Goal: Navigation & Orientation: Find specific page/section

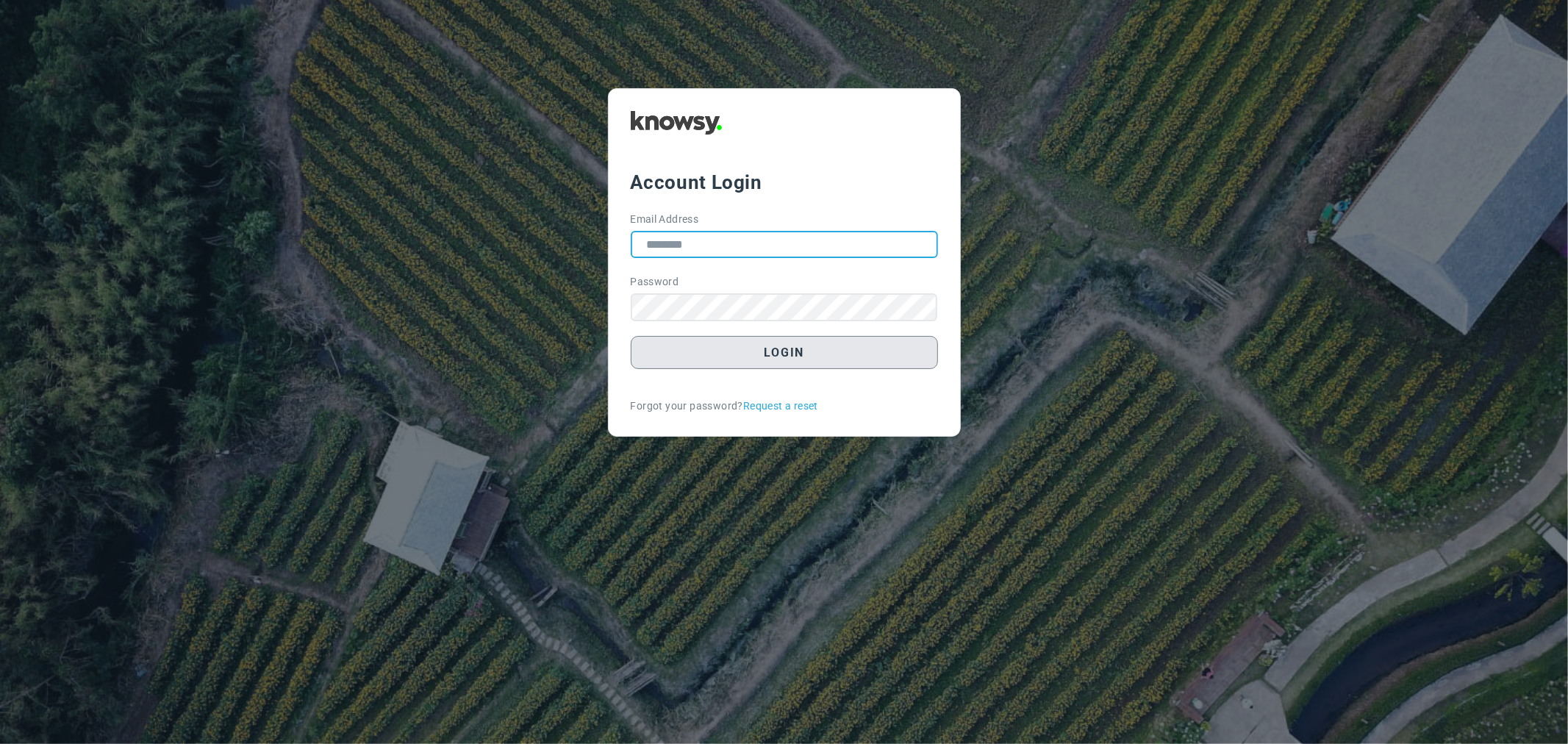
type input "**********"
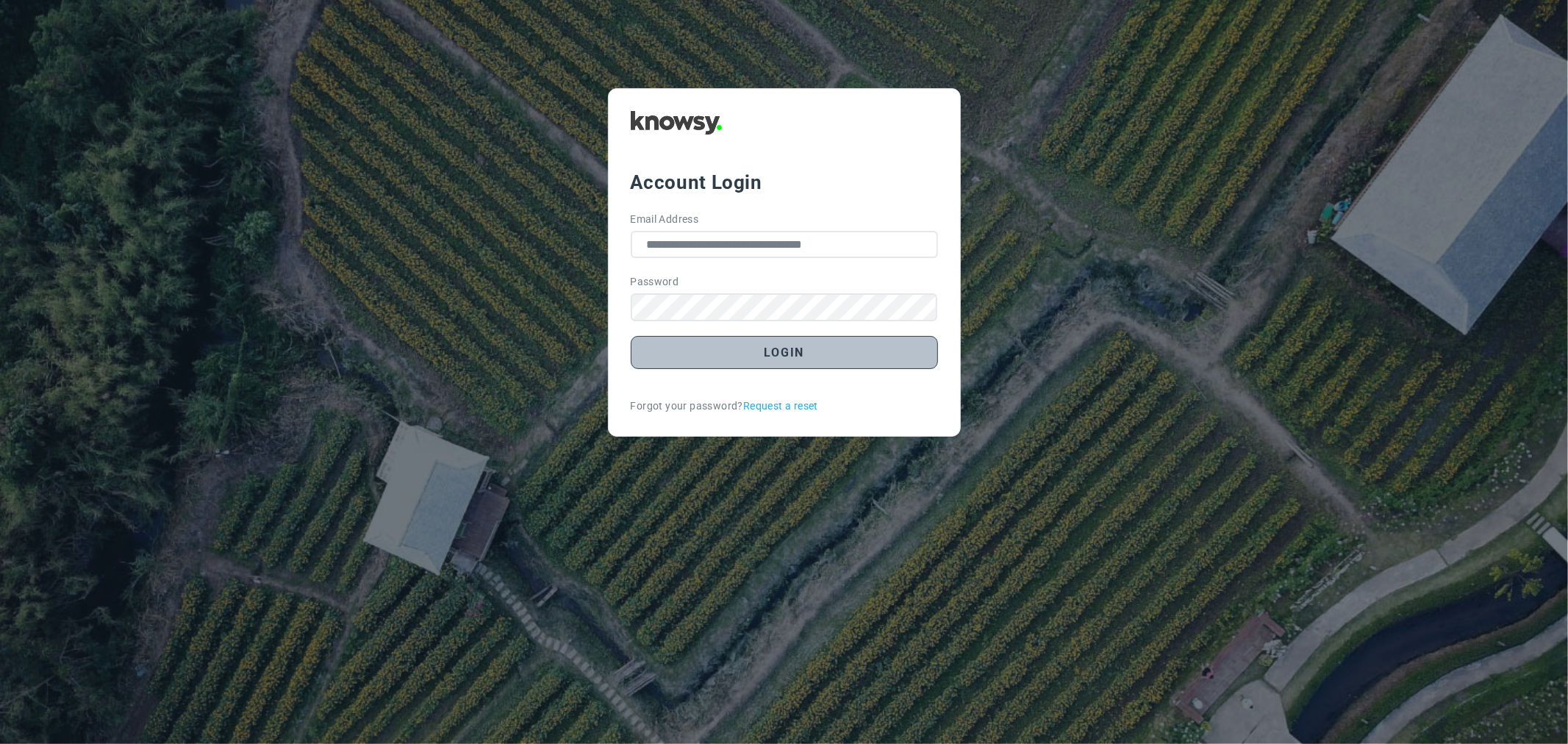
click at [709, 366] on button "Login" at bounding box center [784, 353] width 307 height 33
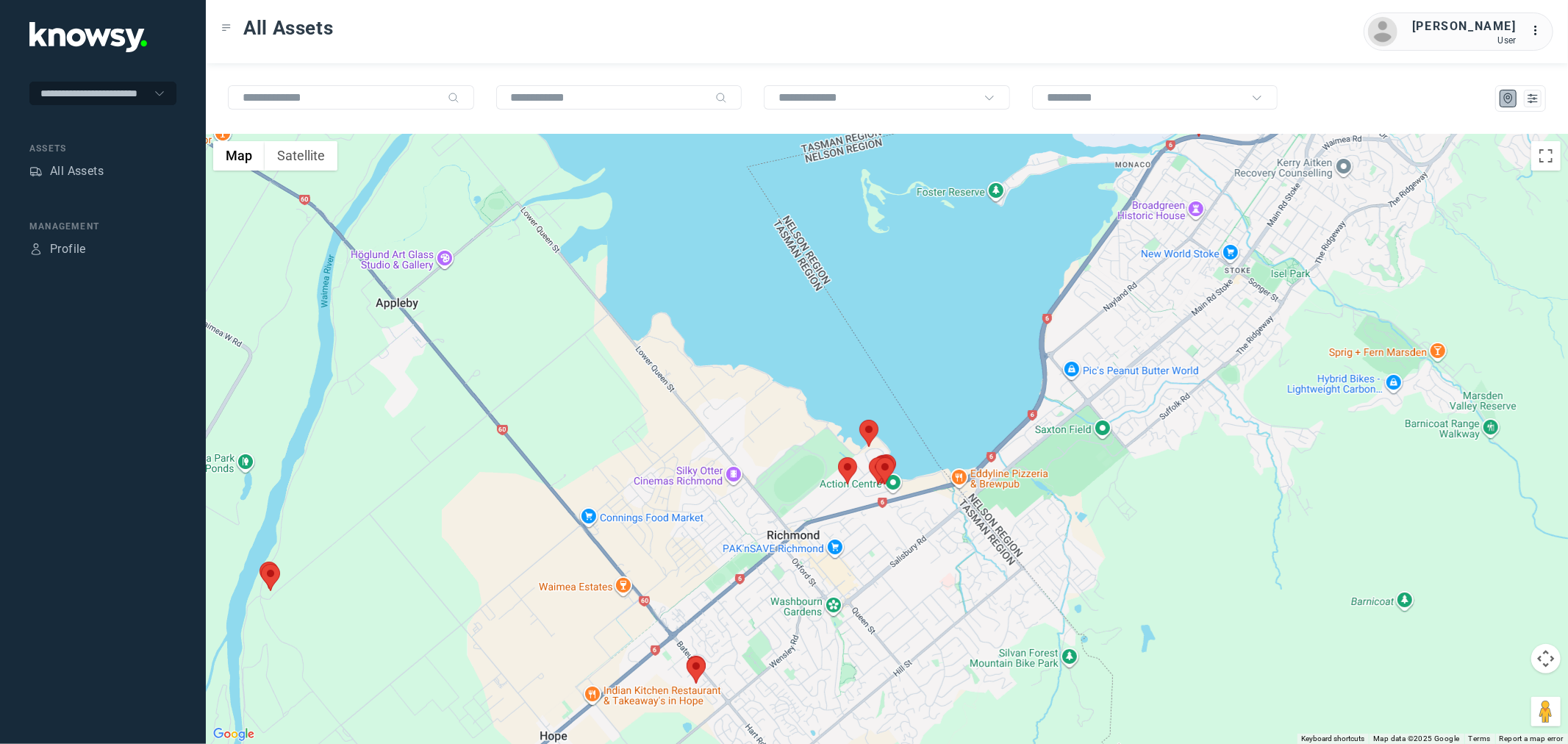
drag, startPoint x: 364, startPoint y: 445, endPoint x: 234, endPoint y: 662, distance: 253.0
click at [243, 669] on div at bounding box center [886, 438] width 1362 height 610
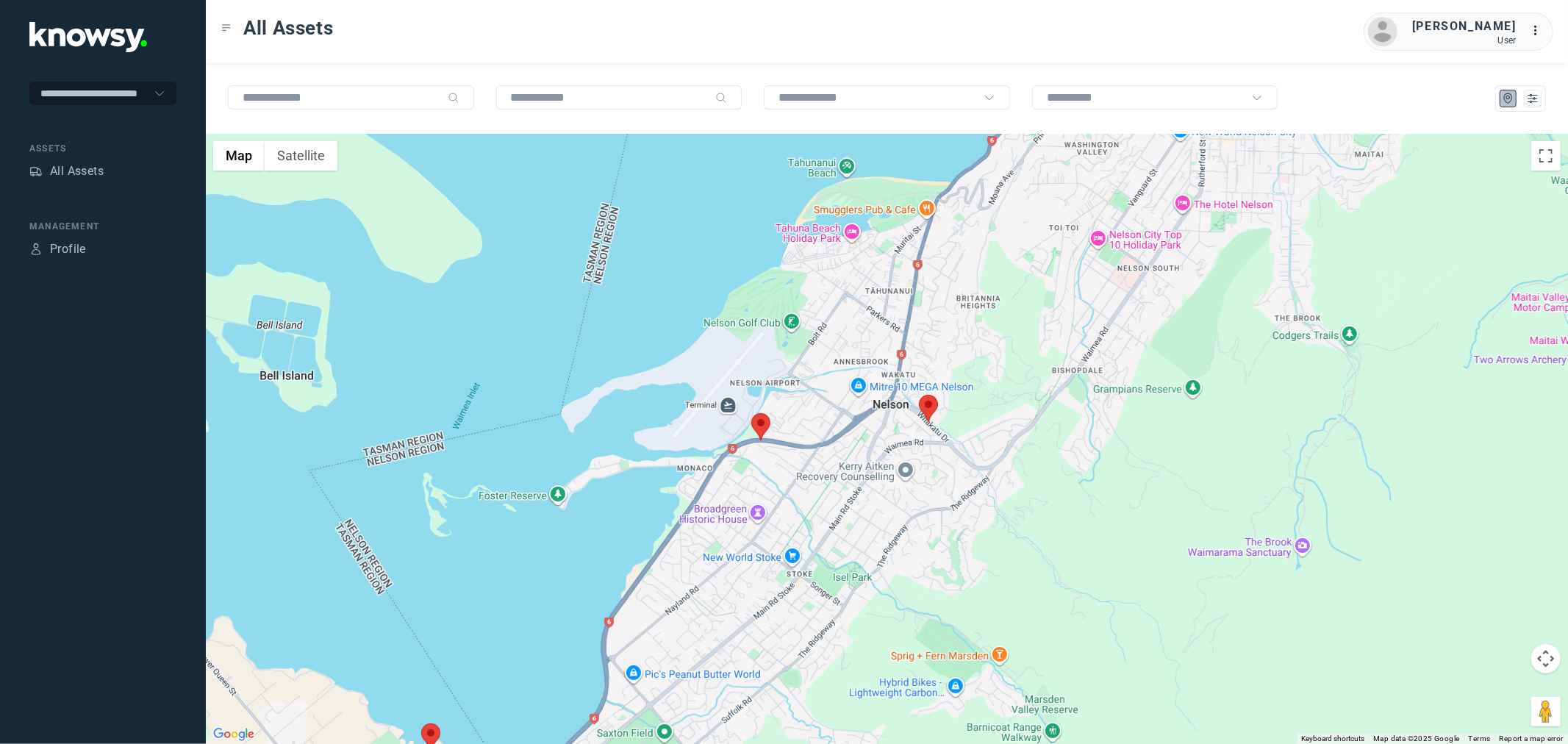
drag, startPoint x: 1146, startPoint y: 518, endPoint x: 874, endPoint y: 673, distance: 313.1
click at [874, 673] on div at bounding box center [886, 438] width 1362 height 610
click at [918, 394] on area at bounding box center [918, 394] width 0 height 0
click at [751, 413] on area at bounding box center [751, 413] width 0 height 0
click at [918, 394] on area at bounding box center [918, 394] width 0 height 0
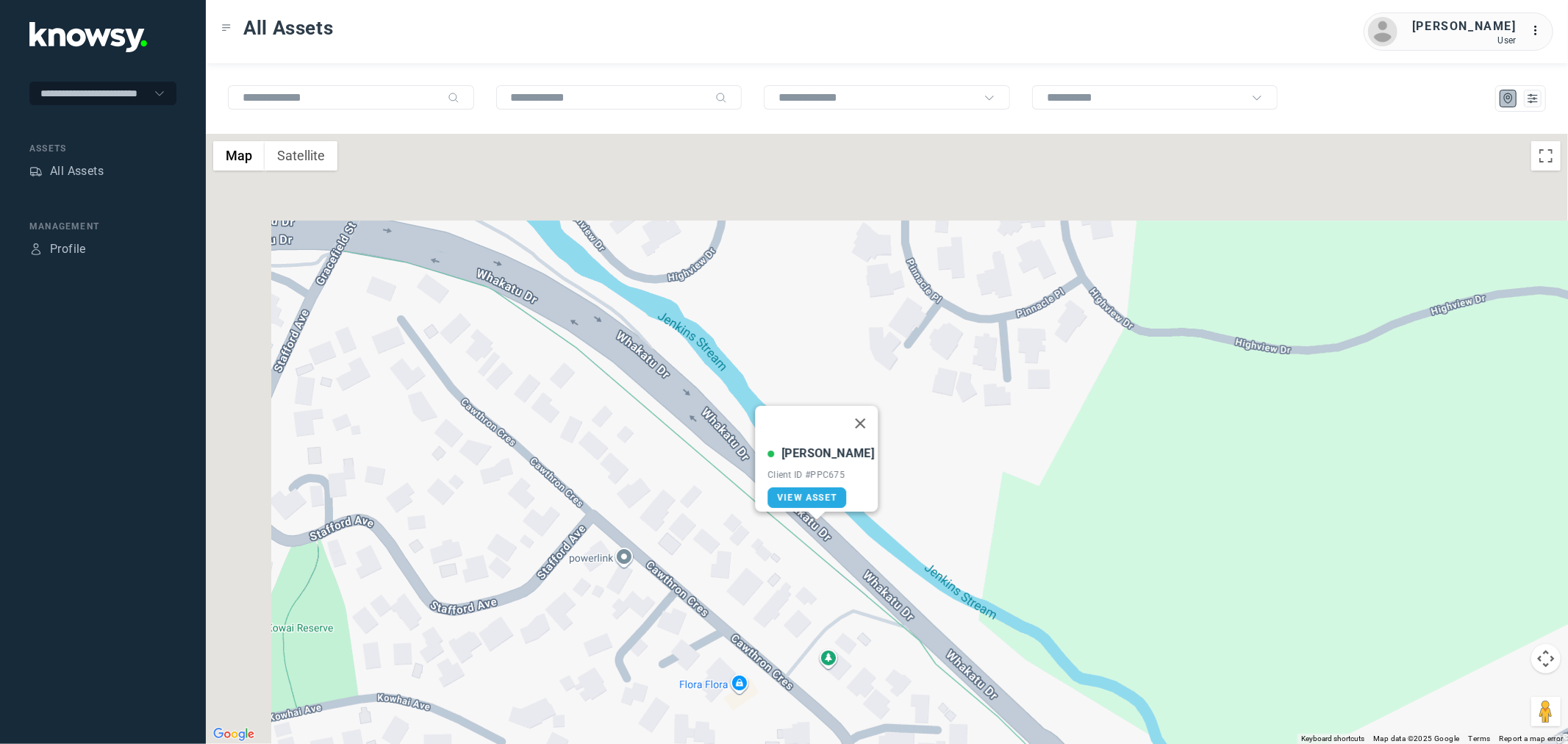
drag, startPoint x: 838, startPoint y: 466, endPoint x: 920, endPoint y: 649, distance: 200.5
click at [920, 649] on div "Tyler J Client ID #PPC675 View Asset" at bounding box center [886, 438] width 1362 height 610
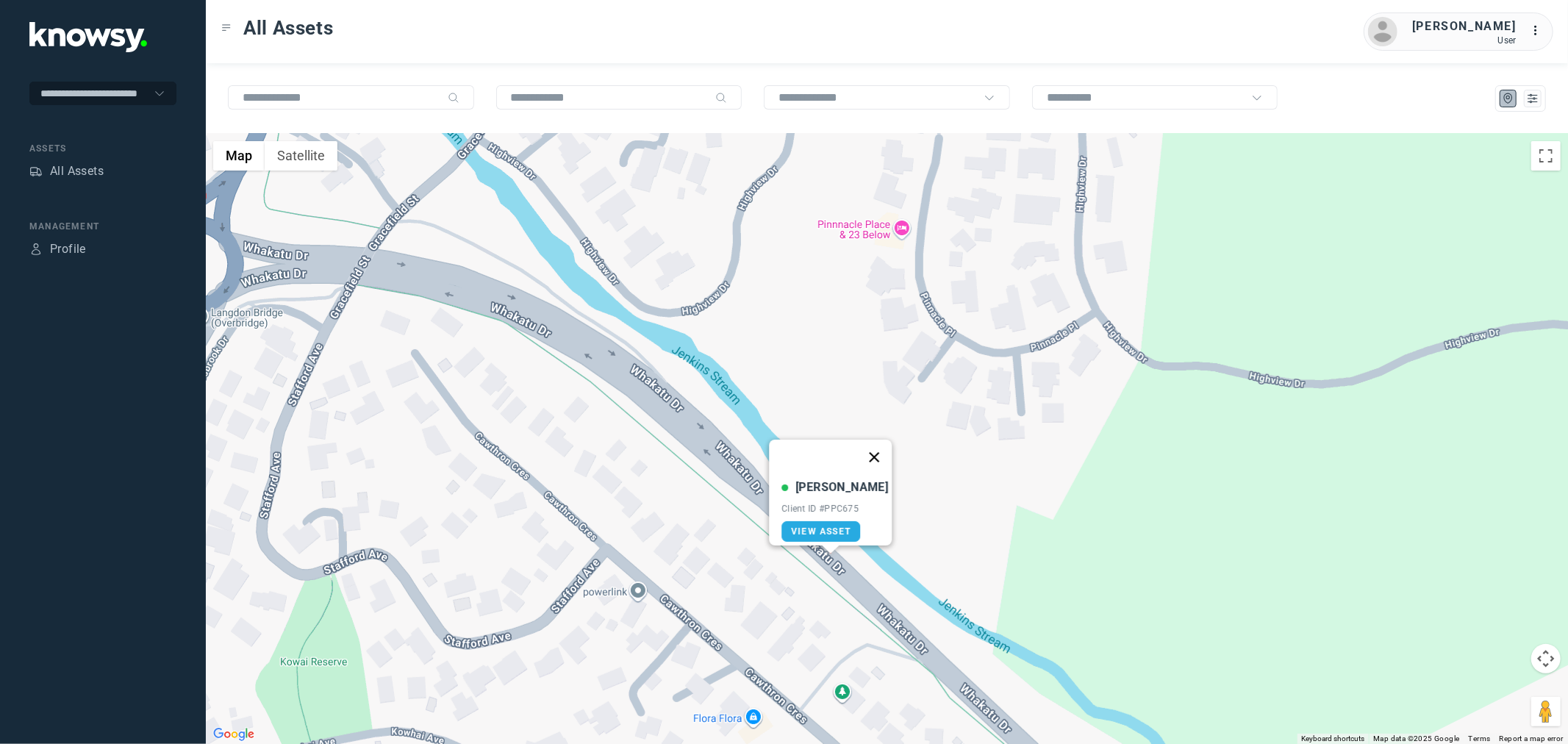
click at [865, 454] on button "Close" at bounding box center [874, 457] width 35 height 35
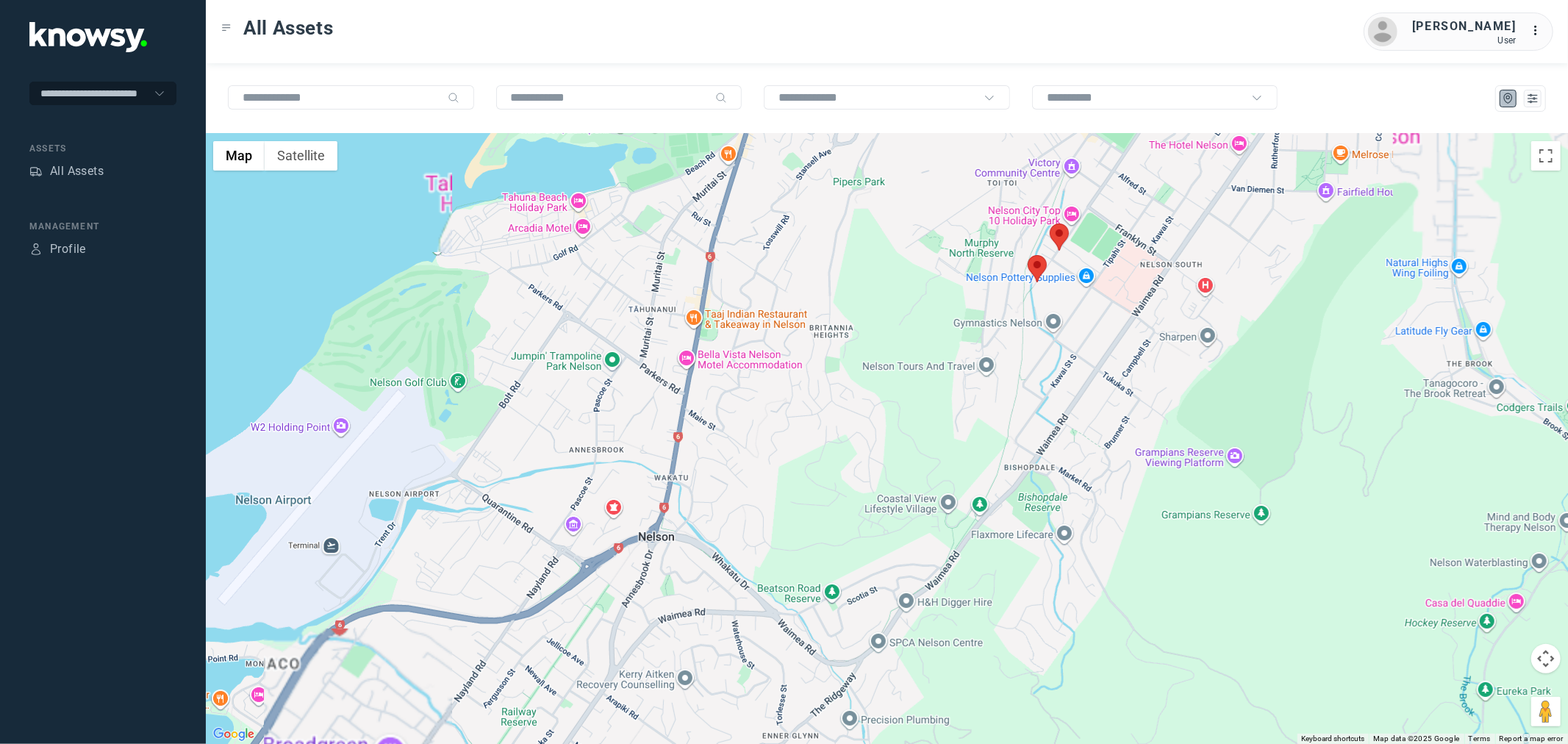
drag, startPoint x: 1005, startPoint y: 253, endPoint x: 969, endPoint y: 430, distance: 180.6
click at [969, 430] on div at bounding box center [886, 438] width 1362 height 610
